Goal: Task Accomplishment & Management: Check status

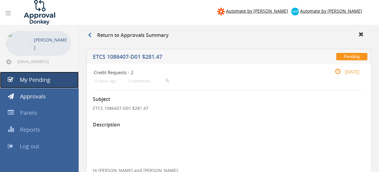
click at [67, 81] on link "My Pending" at bounding box center [39, 80] width 79 height 17
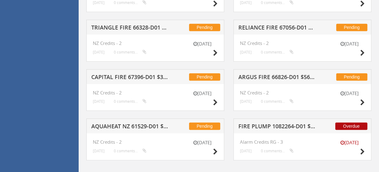
scroll to position [1318, 0]
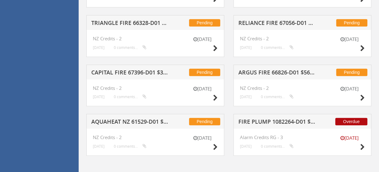
click at [256, 120] on h5 "FIRE PLUMP 1082264-D01 $400.00" at bounding box center [276, 123] width 77 height 8
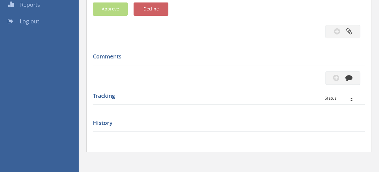
scroll to position [124, 0]
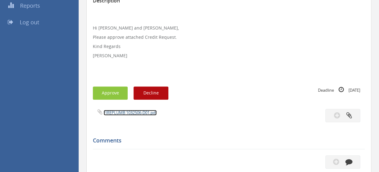
click at [143, 112] on link "FIREPLUMB 1032506-D01.pdf" at bounding box center [130, 113] width 53 height 6
click at [122, 89] on button "Approve" at bounding box center [110, 93] width 35 height 13
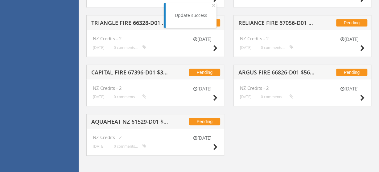
click at [148, 119] on h5 "AQUAHEAT NZ 61529-D01 $290.90" at bounding box center [129, 123] width 77 height 8
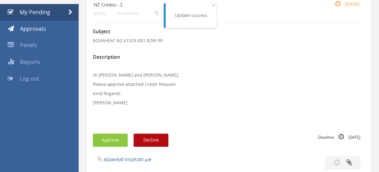
scroll to position [107, 0]
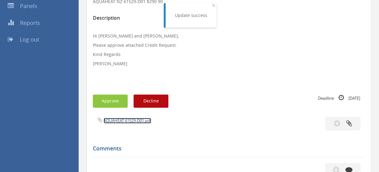
click at [120, 119] on link "AQUAHEAT 61529-D01.pdf" at bounding box center [127, 121] width 47 height 6
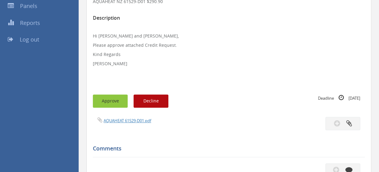
click at [113, 99] on button "Approve" at bounding box center [110, 101] width 35 height 13
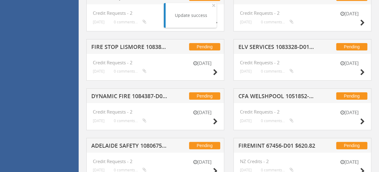
scroll to position [1269, 0]
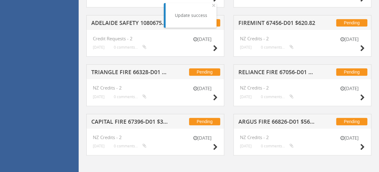
click at [138, 119] on h5 "CAPITAL FIRE 67396-D01 $347.12" at bounding box center [129, 123] width 77 height 8
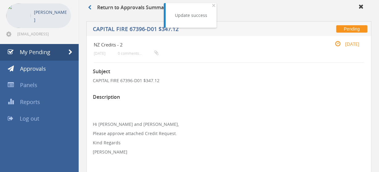
scroll to position [116, 0]
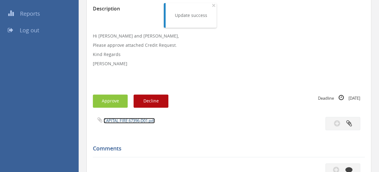
click at [136, 119] on link "CAPITAL FIRE 67396-D01.pdf" at bounding box center [129, 121] width 51 height 6
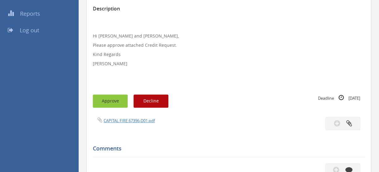
click at [118, 100] on button "Approve" at bounding box center [110, 101] width 35 height 13
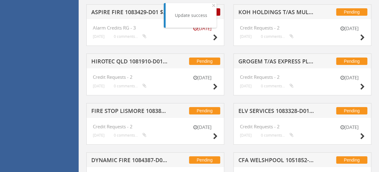
scroll to position [1269, 0]
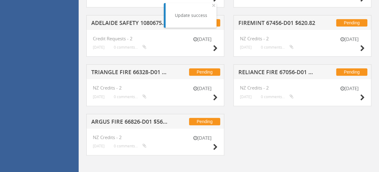
click at [148, 119] on h5 "ARGUS FIRE 66826-D01 $566.67" at bounding box center [129, 123] width 77 height 8
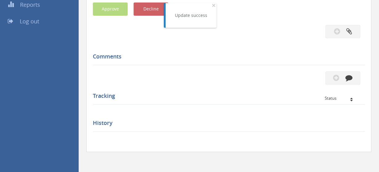
scroll to position [124, 0]
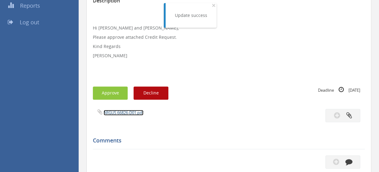
click at [133, 113] on link "ARGUS 66826-D01.pdf" at bounding box center [124, 113] width 40 height 6
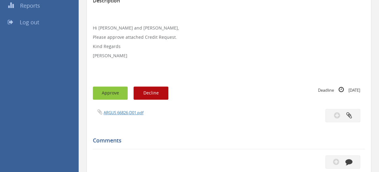
click at [113, 88] on button "Approve" at bounding box center [110, 93] width 35 height 13
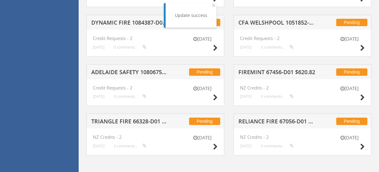
click at [138, 119] on h5 "TRIANGLE FIRE 66328-D01 $1,898.51" at bounding box center [129, 123] width 77 height 8
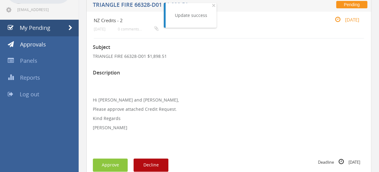
scroll to position [180, 0]
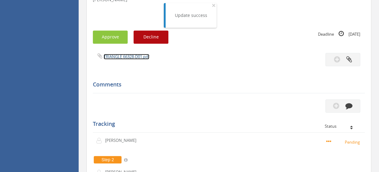
click at [146, 59] on link "TRIANGLE 66328-D01.pdf" at bounding box center [127, 57] width 46 height 6
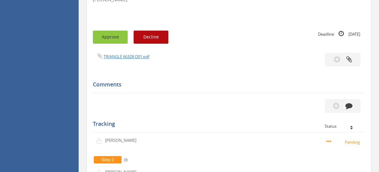
click at [121, 39] on button "Approve" at bounding box center [110, 37] width 35 height 13
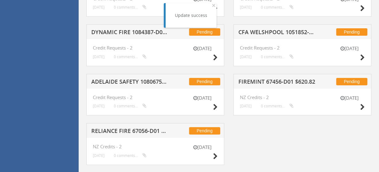
scroll to position [1220, 0]
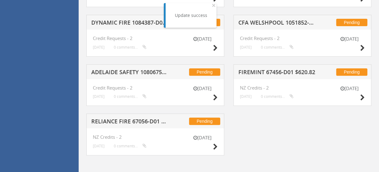
click at [151, 119] on h5 "RELIANCE FIRE 67056-D01 $118.13" at bounding box center [129, 123] width 77 height 8
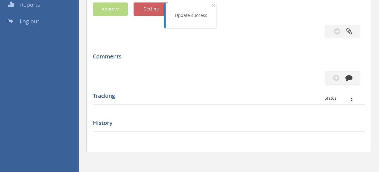
scroll to position [124, 0]
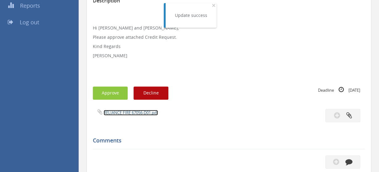
click at [149, 113] on link "RELIANCE FIRE 67056-D01.pdf" at bounding box center [131, 113] width 54 height 6
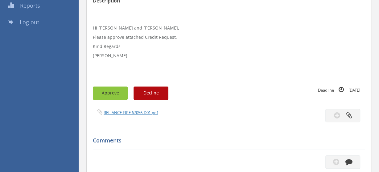
click at [120, 94] on button "Approve" at bounding box center [110, 93] width 35 height 13
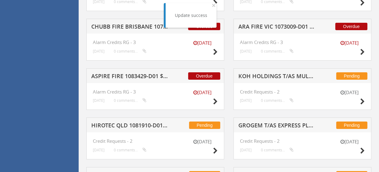
scroll to position [1170, 0]
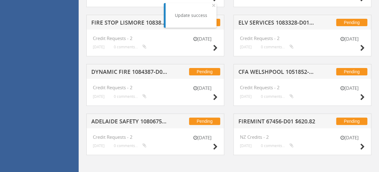
click at [149, 120] on h5 "ADELAIDE SAFETY 1080675-D01 $910.45" at bounding box center [129, 123] width 77 height 8
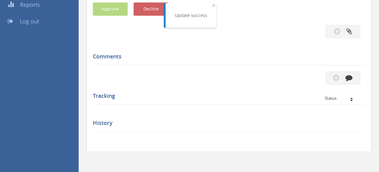
scroll to position [124, 0]
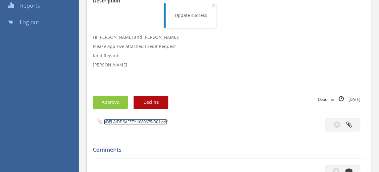
click at [143, 120] on link "ADELAIDE SAFETY 1080675-D01.pdf" at bounding box center [136, 122] width 64 height 6
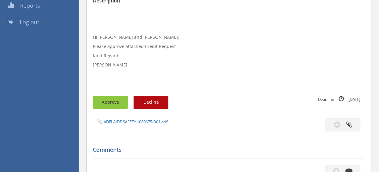
click at [122, 103] on button "Approve" at bounding box center [110, 102] width 35 height 13
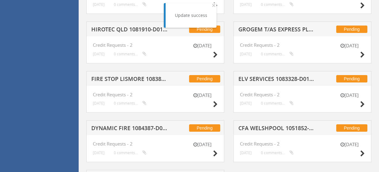
scroll to position [1170, 0]
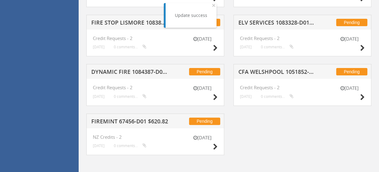
click at [145, 120] on h5 "FIREMINT 67456-D01 $620.82" at bounding box center [129, 123] width 77 height 8
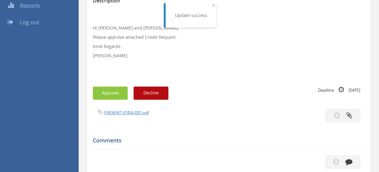
click at [138, 116] on div "FIREMINT 67456-D01.pdf" at bounding box center [158, 112] width 140 height 7
click at [139, 115] on link "FIREMINT 67456-D01.pdf" at bounding box center [126, 113] width 45 height 6
click at [118, 92] on button "Approve" at bounding box center [110, 93] width 35 height 13
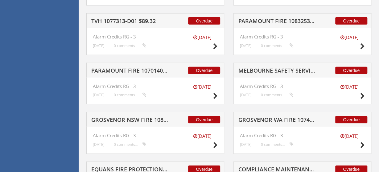
scroll to position [1121, 0]
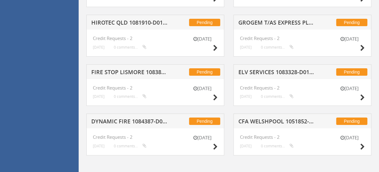
click at [150, 119] on h5 "DYNAMIC FIRE 1084387-D01 $211.20" at bounding box center [129, 123] width 77 height 8
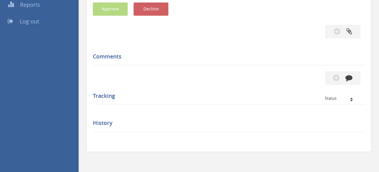
scroll to position [124, 0]
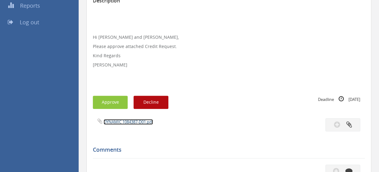
click at [140, 121] on link "DYNAMIC 1084387-D01.pdf" at bounding box center [128, 122] width 49 height 6
click at [108, 99] on button "Approve" at bounding box center [110, 102] width 35 height 13
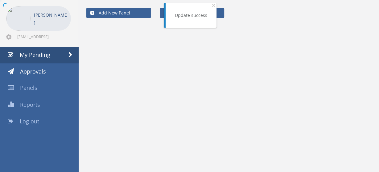
scroll to position [25, 0]
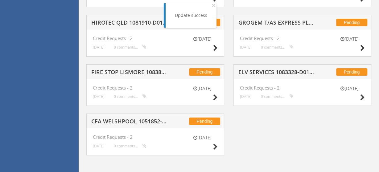
click at [139, 119] on h5 "CFA WELSHPOOL 1051852-D01 $514.80" at bounding box center [129, 123] width 77 height 8
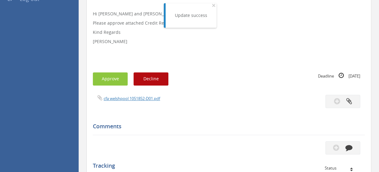
scroll to position [120, 0]
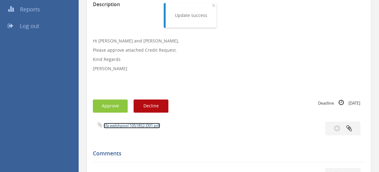
click at [136, 125] on link "cfa welshpool 1051852-D01.pdf" at bounding box center [132, 126] width 56 height 6
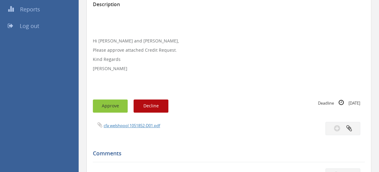
click at [106, 107] on button "Approve" at bounding box center [110, 106] width 35 height 13
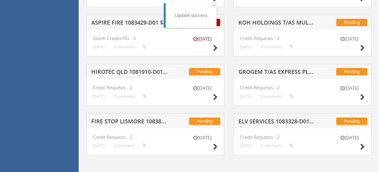
click at [136, 122] on h5 "FIRE STOP LISMORE 1083859-D01 $391.60" at bounding box center [129, 123] width 77 height 8
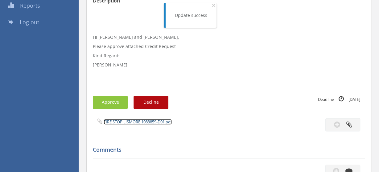
click at [135, 122] on link "FIRE STOP LISMORE 1083859-D01.pdf" at bounding box center [138, 122] width 68 height 6
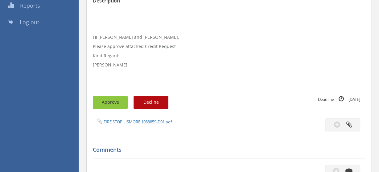
click at [113, 100] on button "Approve" at bounding box center [110, 102] width 35 height 13
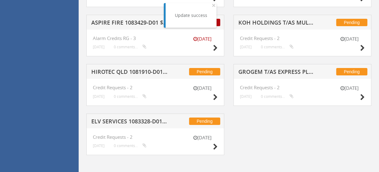
click at [144, 119] on h5 "ELV SERVICES 1083328-D01 $140.36" at bounding box center [129, 123] width 77 height 8
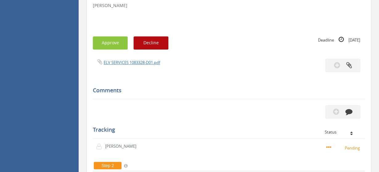
scroll to position [224, 0]
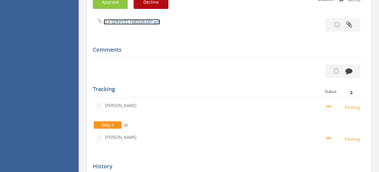
click at [152, 21] on link "ELV SERVICES 1083328-D01.pdf" at bounding box center [132, 22] width 56 height 6
click at [121, 1] on button "Approve" at bounding box center [110, 2] width 35 height 13
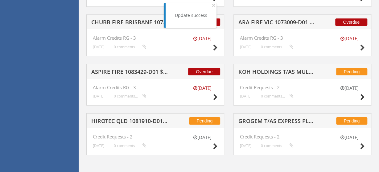
click at [146, 119] on h5 "HIROTEC QLD 1081910-D01 $211.20" at bounding box center [129, 122] width 77 height 8
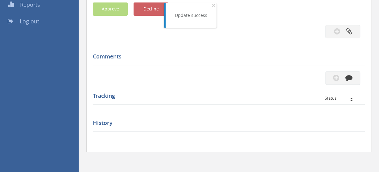
scroll to position [124, 0]
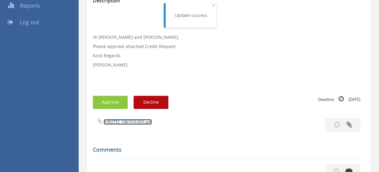
click at [132, 124] on link "HIROTEC 1081910-D01.pdf" at bounding box center [128, 122] width 48 height 6
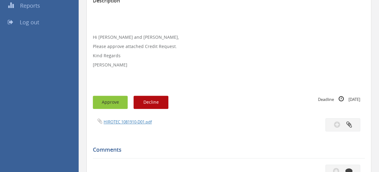
click at [116, 96] on button "Approve" at bounding box center [110, 102] width 35 height 13
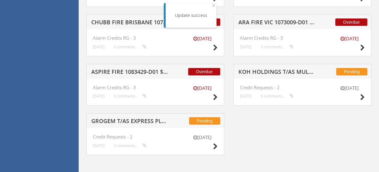
click at [127, 120] on h5 "GROGEM T/AS EXPRESS PLUMBING 1079462-D01 $2,803.26" at bounding box center [129, 122] width 77 height 8
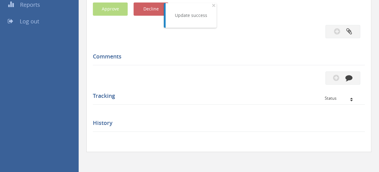
scroll to position [124, 0]
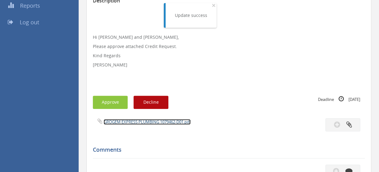
click at [142, 122] on link "GROGEM EXPRESS PLUMBING 1079462-D01.pdf" at bounding box center [147, 122] width 87 height 6
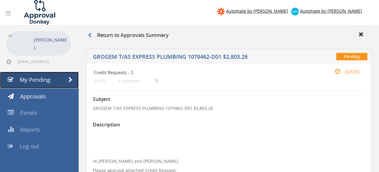
click at [49, 77] on span "My Pending" at bounding box center [35, 79] width 31 height 7
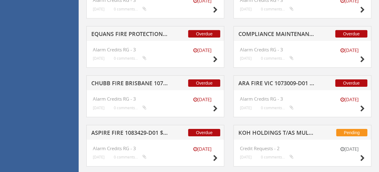
scroll to position [1022, 0]
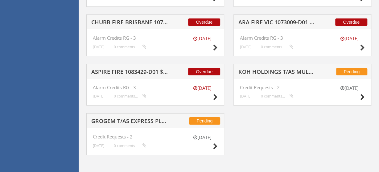
click at [140, 118] on h5 "GROGEM T/AS EXPRESS PLUMBING 1079462-D01 $2,803.26" at bounding box center [129, 122] width 77 height 8
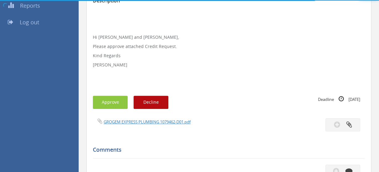
drag, startPoint x: 140, startPoint y: 116, endPoint x: 152, endPoint y: 119, distance: 12.6
click at [148, 0] on div "Loading..." at bounding box center [189, 0] width 379 height 0
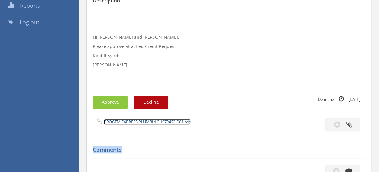
click at [156, 121] on link "GROGEM EXPRESS PLUMBING 1079462-D01.pdf" at bounding box center [147, 122] width 87 height 6
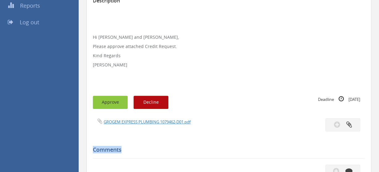
click at [119, 101] on button "Approve" at bounding box center [110, 102] width 35 height 13
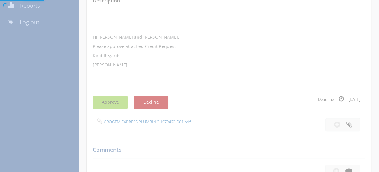
scroll to position [25, 0]
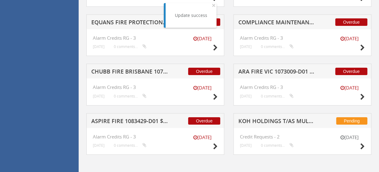
click at [145, 120] on h5 "ASPIRE FIRE 1083429-D01 $513.28" at bounding box center [129, 122] width 77 height 8
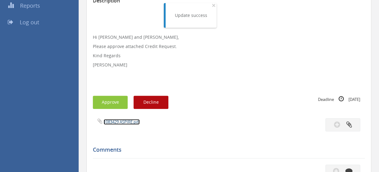
click at [132, 120] on link "1083429 ASPIRE.pdf" at bounding box center [122, 122] width 36 height 6
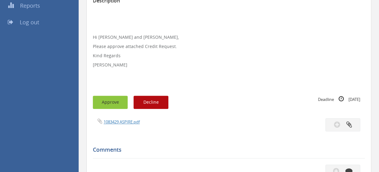
click at [110, 100] on button "Approve" at bounding box center [110, 102] width 35 height 13
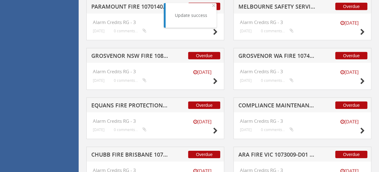
scroll to position [973, 0]
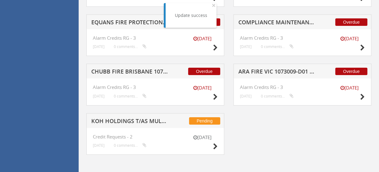
click at [141, 71] on h5 "CHUBB FIRE BRISBANE 1070332-D01 $2,776.14" at bounding box center [129, 73] width 77 height 8
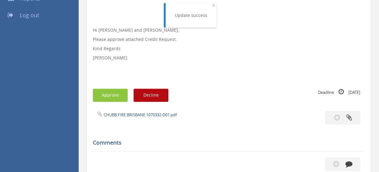
scroll to position [125, 0]
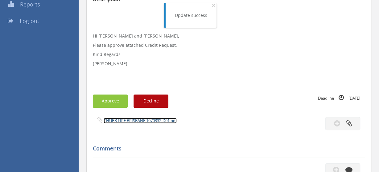
click at [151, 122] on link "CHUBB FIRE BRISBANE 1070332-D01.pdf" at bounding box center [140, 121] width 73 height 6
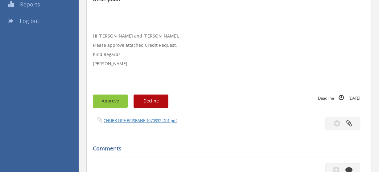
click at [117, 98] on button "Approve" at bounding box center [110, 101] width 35 height 13
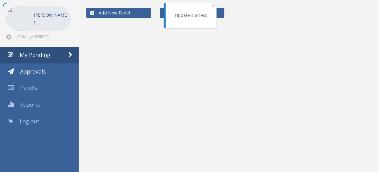
scroll to position [25, 0]
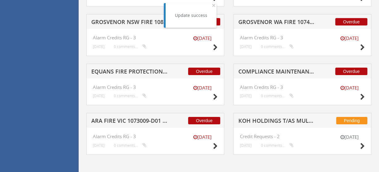
click at [134, 119] on h5 "ARA FIRE VIC 1073009-D01 $98.16" at bounding box center [129, 122] width 77 height 8
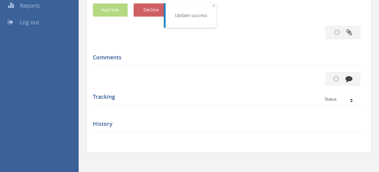
scroll to position [217, 0]
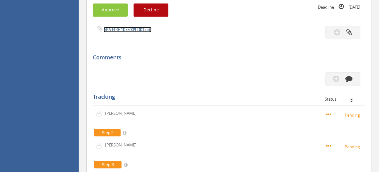
click at [143, 31] on link "ARA FIRE 1073009-D01.pdf" at bounding box center [128, 30] width 48 height 6
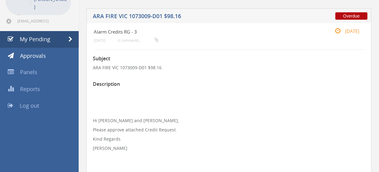
scroll to position [24, 0]
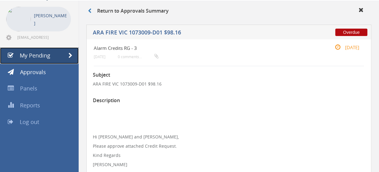
click at [54, 55] on link "My Pending" at bounding box center [39, 55] width 79 height 17
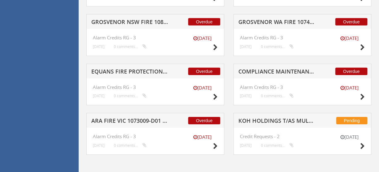
click at [138, 118] on h5 "ARA FIRE VIC 1073009-D01 $98.16" at bounding box center [129, 122] width 77 height 8
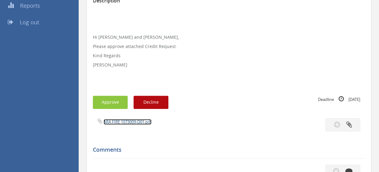
click at [137, 121] on link "ARA FIRE 1073009-D01.pdf" at bounding box center [128, 122] width 48 height 6
click at [112, 100] on button "Approve" at bounding box center [110, 102] width 35 height 13
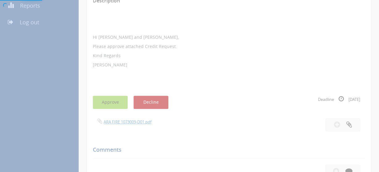
scroll to position [25, 0]
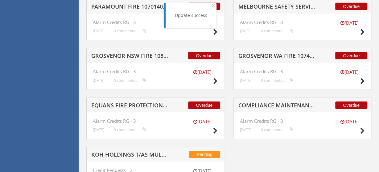
click at [136, 103] on h5 "EQUANS FIRE PROTECTION 1080826-D01 $422.29" at bounding box center [129, 107] width 77 height 8
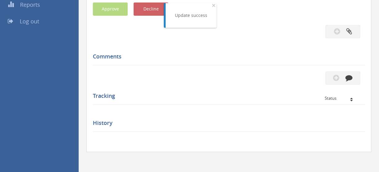
scroll to position [124, 0]
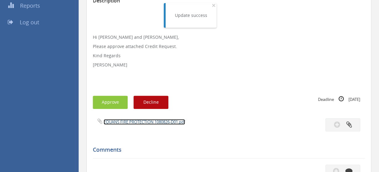
click at [146, 123] on link "EQUANS FIRE PROTECTION 1080826-D01.pdf" at bounding box center [144, 122] width 81 height 6
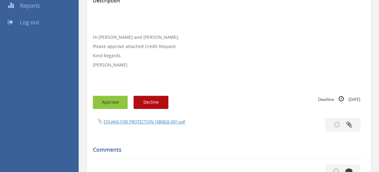
click at [116, 98] on button "Approve" at bounding box center [110, 102] width 35 height 13
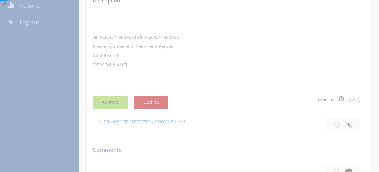
scroll to position [25, 0]
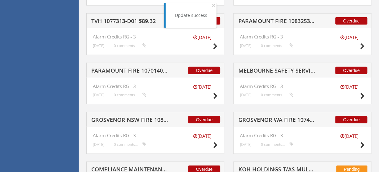
click at [148, 69] on h5 "PARAMOUNT FIRE 1070140-D01 $13.53" at bounding box center [129, 72] width 77 height 8
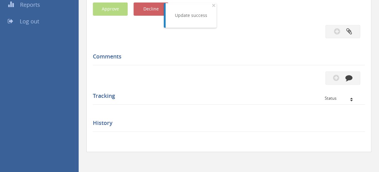
scroll to position [124, 0]
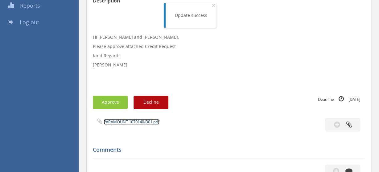
click at [137, 120] on link "PARAMOUNT 1070140-D01.pdf" at bounding box center [132, 122] width 56 height 6
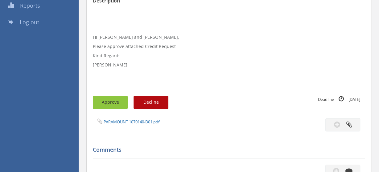
click at [116, 101] on button "Approve" at bounding box center [110, 102] width 35 height 13
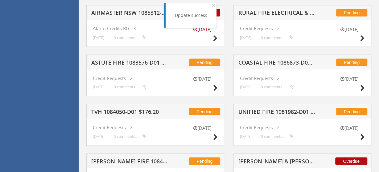
scroll to position [762, 0]
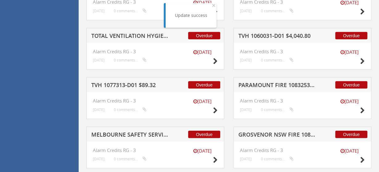
click at [132, 132] on h5 "MELBOURNE SAFETY SERVICES 1074627-D01 $412.85" at bounding box center [129, 136] width 77 height 8
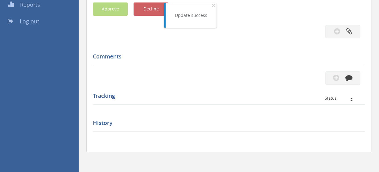
scroll to position [124, 0]
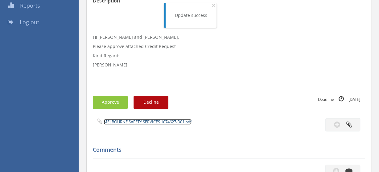
click at [142, 121] on link "MELBOURNE SAFETY SERVICES 1074627-D01.pdf" at bounding box center [148, 122] width 88 height 6
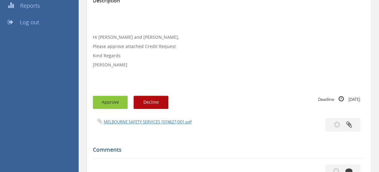
click at [116, 100] on button "Approve" at bounding box center [110, 102] width 35 height 13
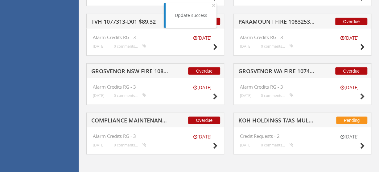
click at [145, 118] on h5 "COMPLIANCE MAINTENANCE SOLUTIONS 1084294-D01 $718.43" at bounding box center [129, 122] width 77 height 8
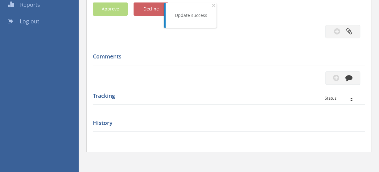
scroll to position [124, 0]
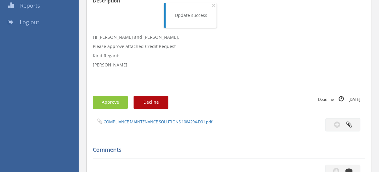
click at [157, 119] on span "COMPLIANCE MAINTENANCE SOLUTIONS 1084294-D01.pdf" at bounding box center [152, 122] width 119 height 6
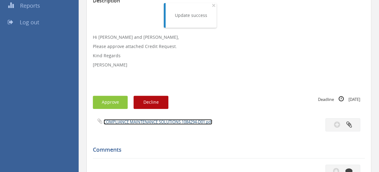
click at [160, 122] on link "COMPLIANCE MAINTENANCE SOLUTIONS 1084294-D01.pdf" at bounding box center [158, 122] width 108 height 6
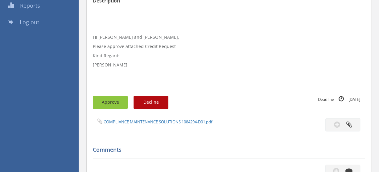
click at [109, 104] on button "Approve" at bounding box center [110, 102] width 35 height 13
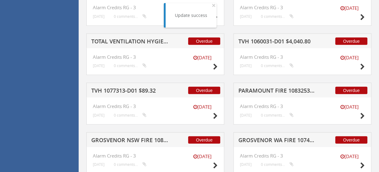
scroll to position [794, 0]
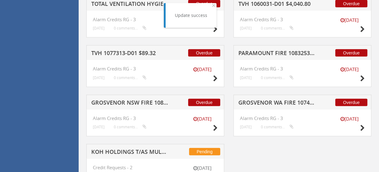
click at [155, 100] on h5 "GROSVENOR NSW FIRE 1082651-D01 $86.24" at bounding box center [129, 104] width 77 height 8
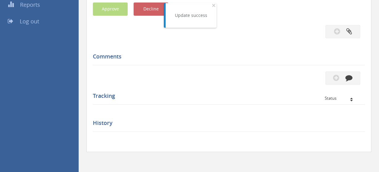
scroll to position [124, 0]
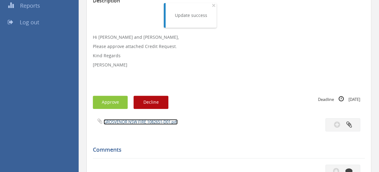
click at [150, 122] on link "GROSVENOR NSW FIRE 1082651-D01.pdf" at bounding box center [141, 122] width 74 height 6
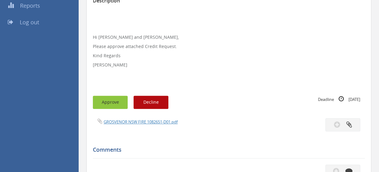
click at [115, 104] on button "Approve" at bounding box center [110, 102] width 35 height 13
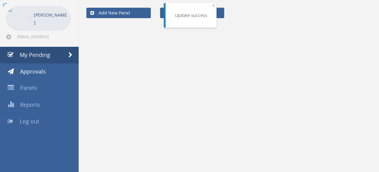
scroll to position [25, 0]
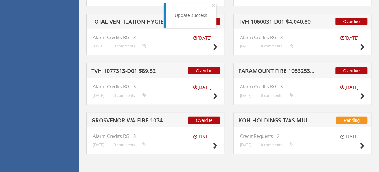
click at [134, 70] on h5 "TVH 1077313-D01 $89.32" at bounding box center [129, 72] width 77 height 8
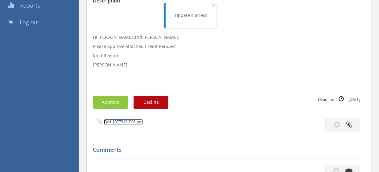
click at [132, 121] on link "TVH 1077313-D01.pdf" at bounding box center [123, 122] width 39 height 6
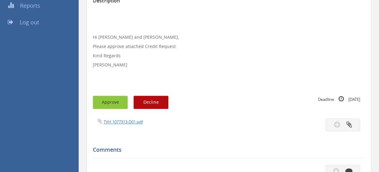
click at [109, 99] on button "Approve" at bounding box center [110, 102] width 35 height 13
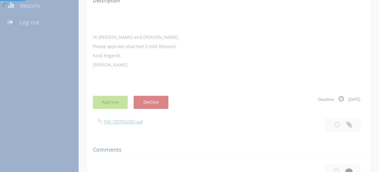
scroll to position [25, 0]
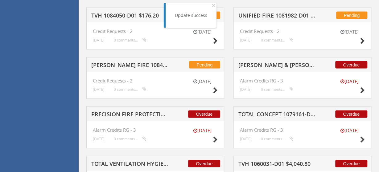
click at [140, 112] on h5 "PRECISION FIRE PROTECTION 1083696-D01 $1,289.11" at bounding box center [129, 116] width 77 height 8
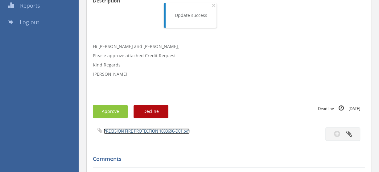
click at [140, 132] on link "PRECISION FIRE PROTECTION 1083696-D01.pdf" at bounding box center [147, 131] width 86 height 6
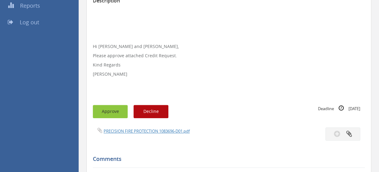
click at [114, 111] on button "Approve" at bounding box center [110, 111] width 35 height 13
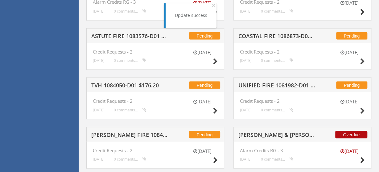
scroll to position [601, 0]
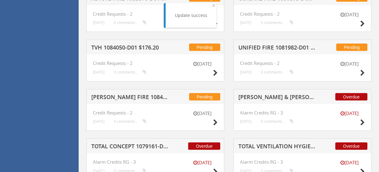
click at [148, 145] on h5 "TOTAL CONCEPT 1079161-D01 $534.60" at bounding box center [129, 148] width 77 height 8
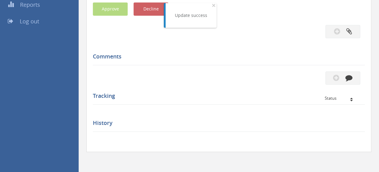
scroll to position [124, 0]
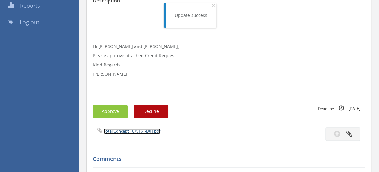
click at [149, 130] on link "Total Concept 1079161-D01.pdf" at bounding box center [132, 131] width 57 height 6
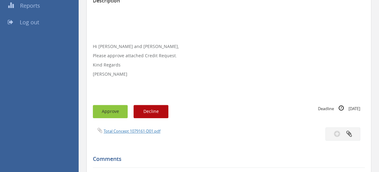
click at [113, 113] on button "Approve" at bounding box center [110, 111] width 35 height 13
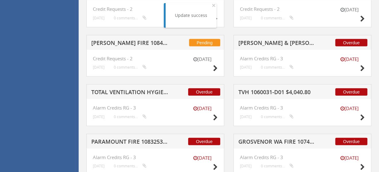
scroll to position [666, 0]
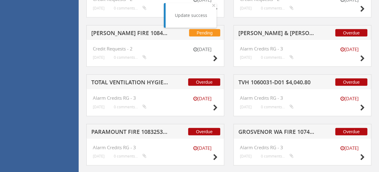
click at [141, 83] on h5 "TOTAL VENTILATION HYGIENE 1081794-D01 $10,686.50" at bounding box center [129, 83] width 77 height 8
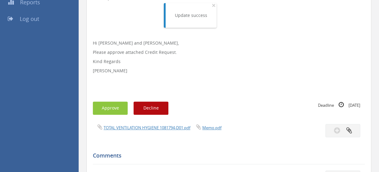
scroll to position [122, 0]
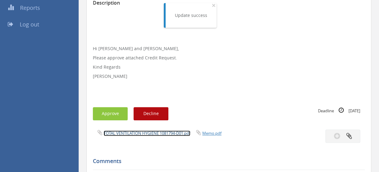
click at [155, 131] on link "TOTAL VENTILATION HYGIENE 1081794-D01.pdf" at bounding box center [147, 134] width 87 height 6
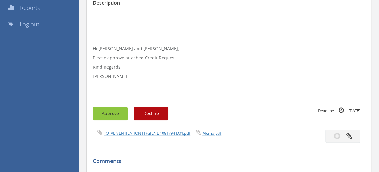
click at [110, 112] on button "Approve" at bounding box center [110, 113] width 35 height 13
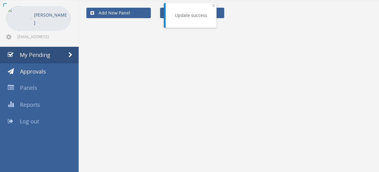
scroll to position [25, 0]
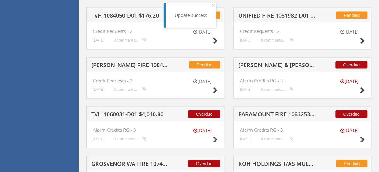
click at [298, 63] on h5 "[PERSON_NAME] & [PERSON_NAME] RESOURCES 1083874-D01 $8.71" at bounding box center [276, 66] width 77 height 8
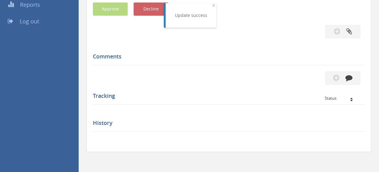
scroll to position [124, 0]
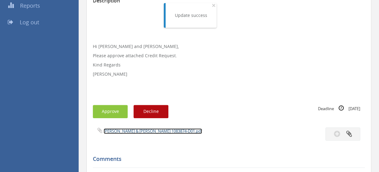
click at [145, 132] on link "[PERSON_NAME] & [PERSON_NAME] 1083874-D01.pdf" at bounding box center [153, 131] width 98 height 6
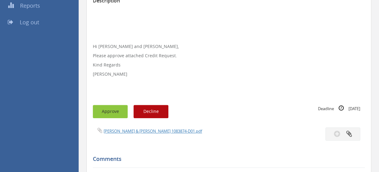
click at [110, 109] on button "Approve" at bounding box center [110, 111] width 35 height 13
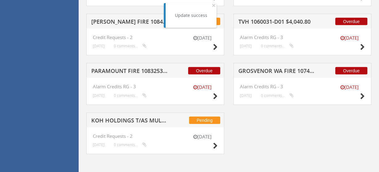
click at [131, 68] on h5 "PARAMOUNT FIRE 1083253-D01 $86.51" at bounding box center [129, 72] width 77 height 8
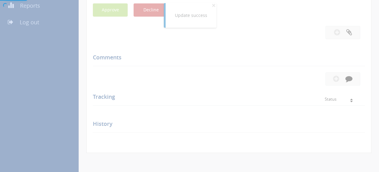
scroll to position [217, 0]
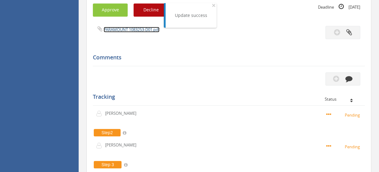
click at [150, 29] on link "PARAMOUNT 1083253-D01.pdf" at bounding box center [132, 30] width 56 height 6
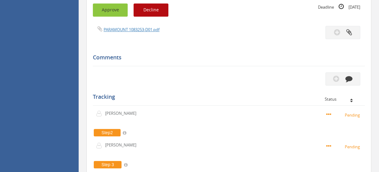
click at [114, 14] on button "Approve" at bounding box center [110, 9] width 35 height 13
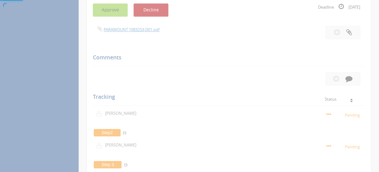
scroll to position [25, 0]
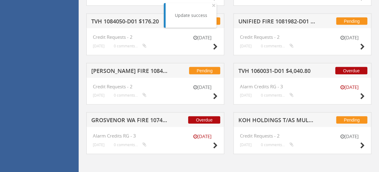
click at [138, 118] on h5 "GROSVENOR WA FIRE 1074305-D01 $271.04" at bounding box center [129, 121] width 77 height 8
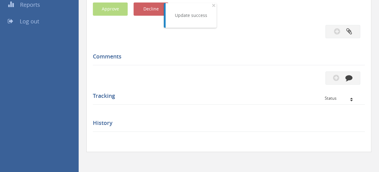
scroll to position [124, 0]
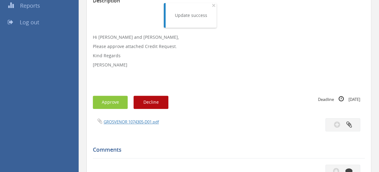
click at [138, 119] on span "GROSVENOR 1074305-D01.pdf" at bounding box center [126, 122] width 66 height 6
click at [140, 122] on link "GROSVENOR 1074305-D01.pdf" at bounding box center [131, 122] width 55 height 6
click at [114, 100] on button "Approve" at bounding box center [110, 102] width 35 height 13
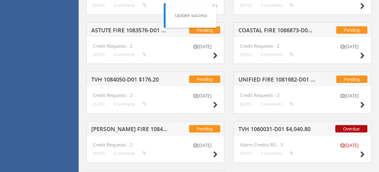
scroll to position [628, 0]
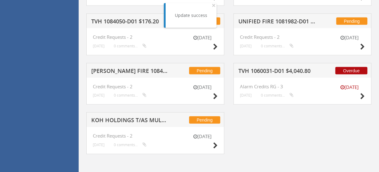
click at [278, 73] on h5 "TVH 1060031-D01 $4,040.80" at bounding box center [276, 72] width 77 height 8
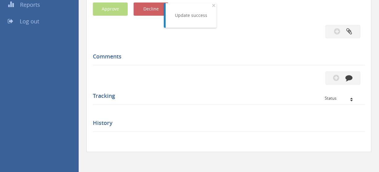
scroll to position [124, 0]
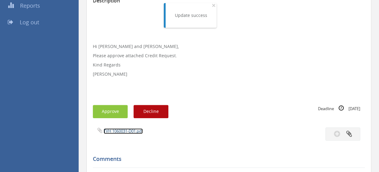
click at [129, 129] on link "TVH 1060031-D01.pdf" at bounding box center [123, 131] width 39 height 6
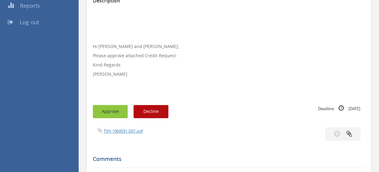
click at [106, 106] on button "Approve" at bounding box center [110, 111] width 35 height 13
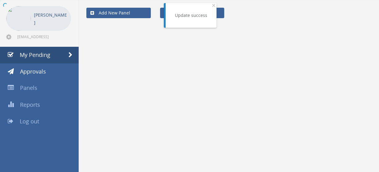
scroll to position [25, 0]
